Goal: Task Accomplishment & Management: Use online tool/utility

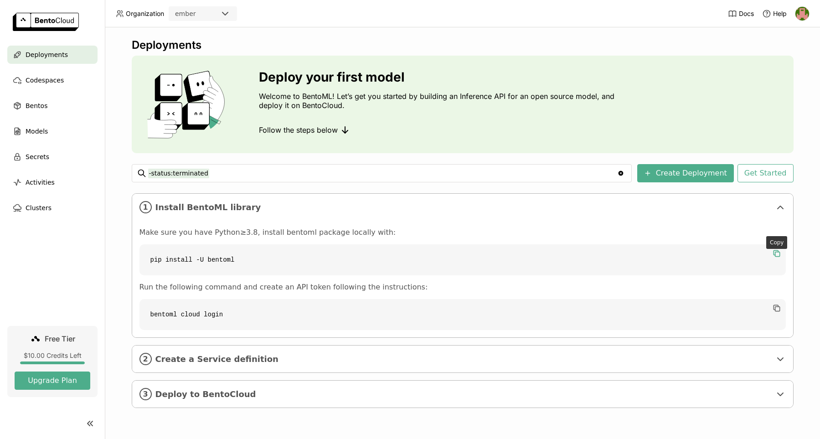
click at [774, 253] on icon "button" at bounding box center [776, 252] width 5 height 5
click at [264, 365] on div "2 Create a Service definition" at bounding box center [462, 359] width 661 height 27
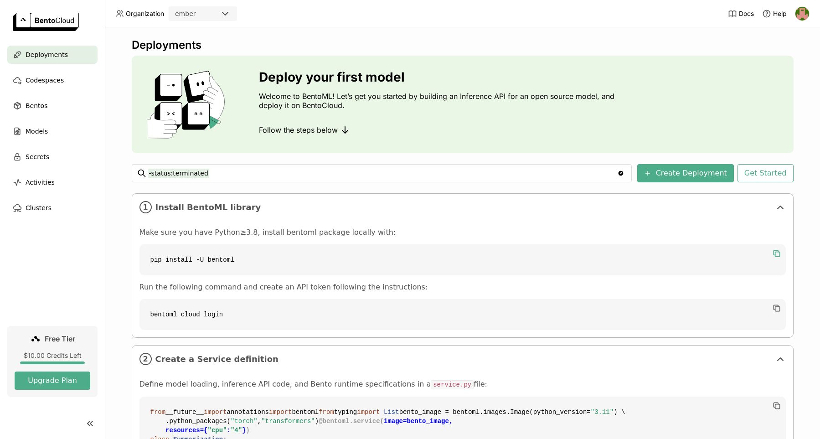
click at [313, 297] on div "Make sure you have Python≥3.8, install bentoml package locally with: pip instal…" at bounding box center [463, 279] width 647 height 102
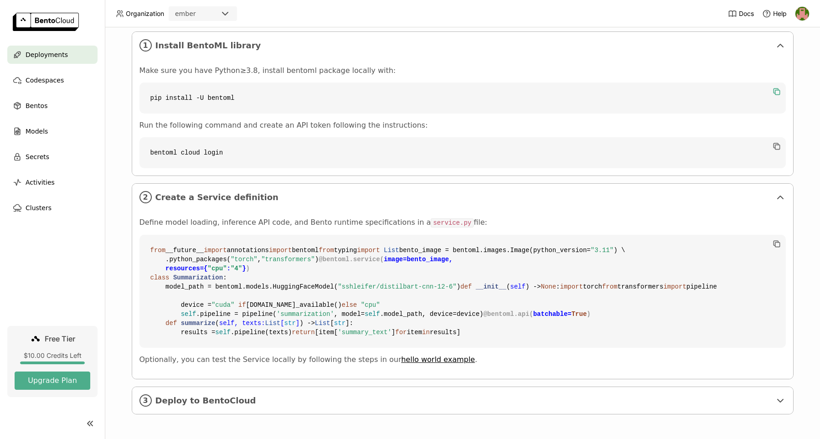
scroll to position [246, 0]
click at [59, 81] on span "Codespaces" at bounding box center [45, 80] width 38 height 11
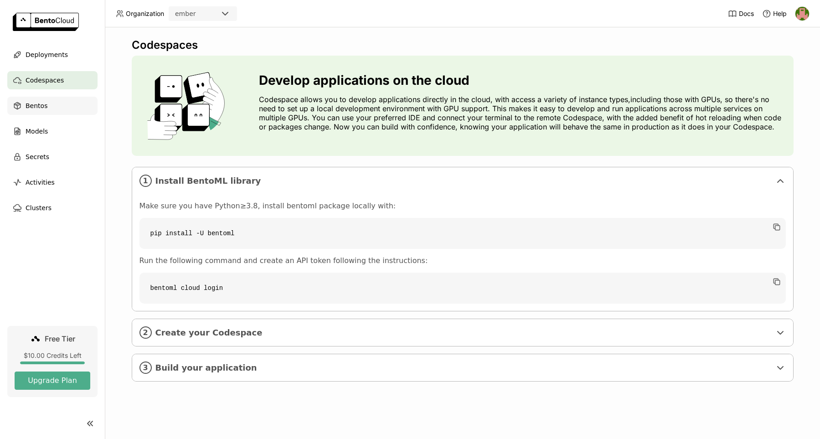
click at [41, 111] on span "Bentos" at bounding box center [37, 105] width 22 height 11
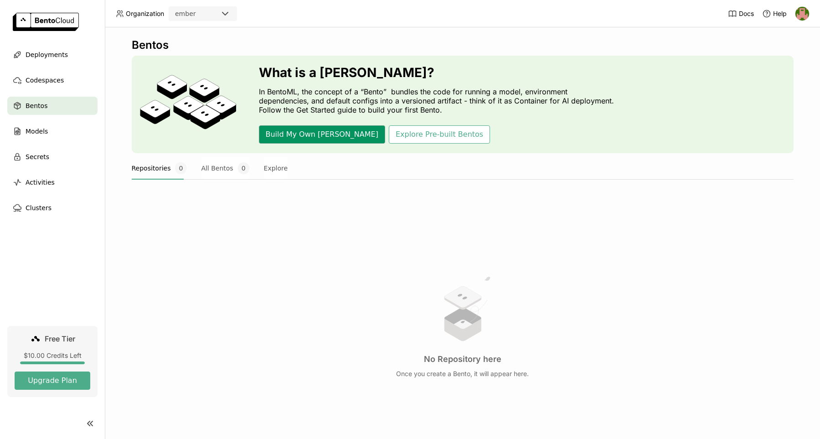
click at [288, 141] on button "Build My Own [PERSON_NAME]" at bounding box center [322, 134] width 126 height 18
click at [416, 127] on button "Explore Pre-built Bentos" at bounding box center [439, 134] width 101 height 18
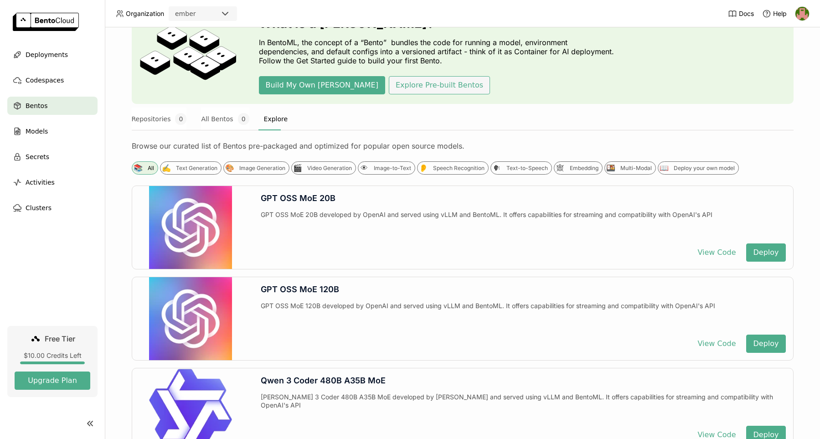
scroll to position [74, 0]
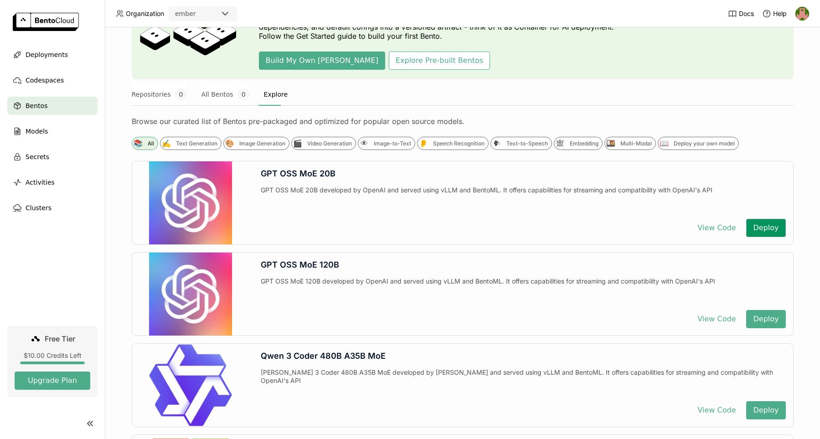
click at [765, 230] on button "Deploy" at bounding box center [765, 228] width 39 height 18
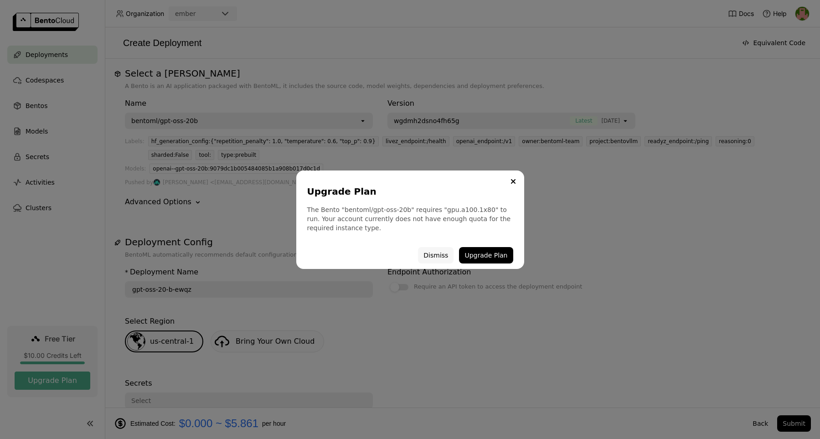
click at [443, 253] on button "Dismiss" at bounding box center [436, 255] width 36 height 16
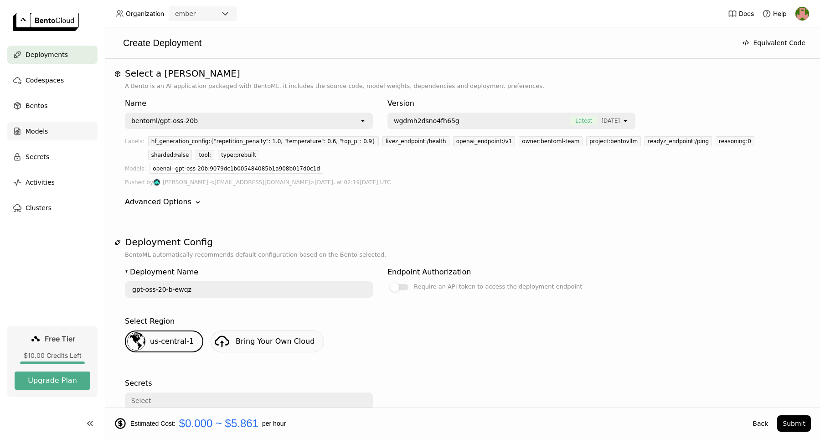
click at [31, 136] on span "Models" at bounding box center [37, 131] width 22 height 11
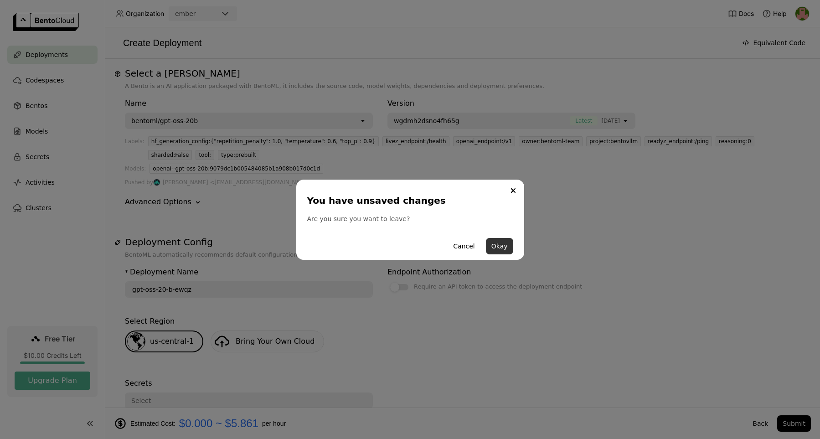
click at [493, 242] on button "Okay" at bounding box center [499, 246] width 27 height 16
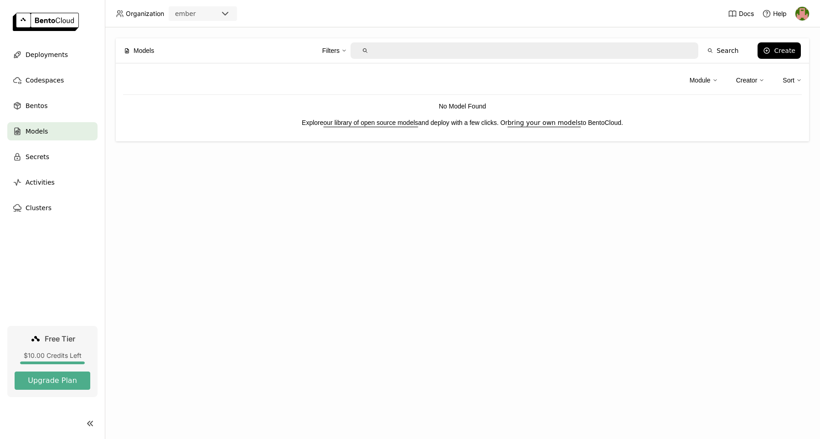
click at [396, 123] on link "our library of open source models" at bounding box center [371, 122] width 95 height 7
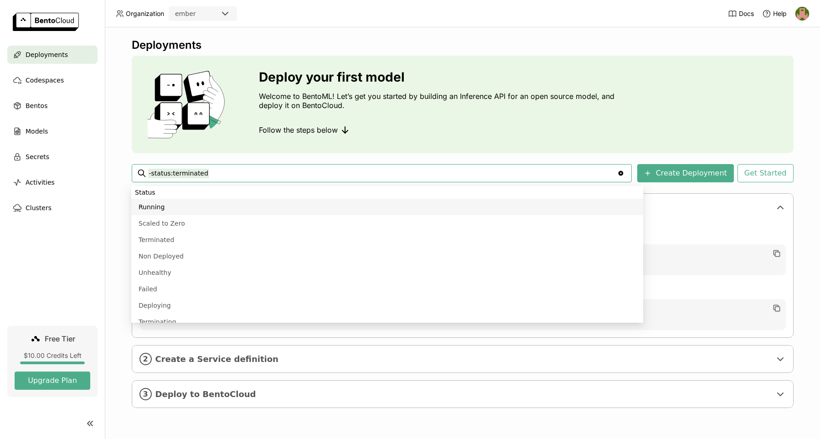
click at [684, 4] on header "Organization ember Docs Help" at bounding box center [410, 13] width 820 height 27
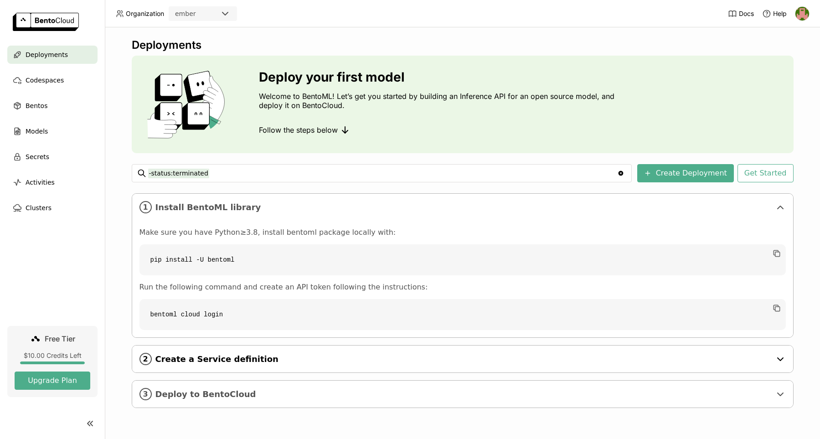
click at [258, 353] on div "2 Create a Service definition" at bounding box center [462, 359] width 661 height 27
